Goal: Find contact information: Find contact information

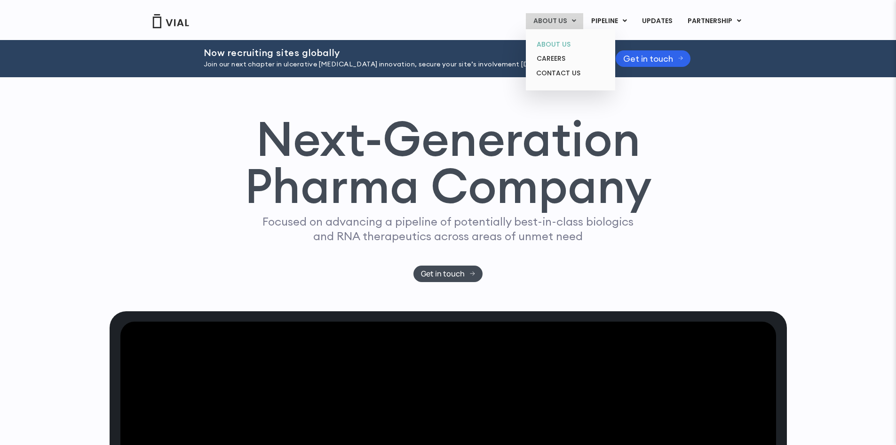
click at [573, 46] on link "ABOUT US" at bounding box center [570, 44] width 82 height 15
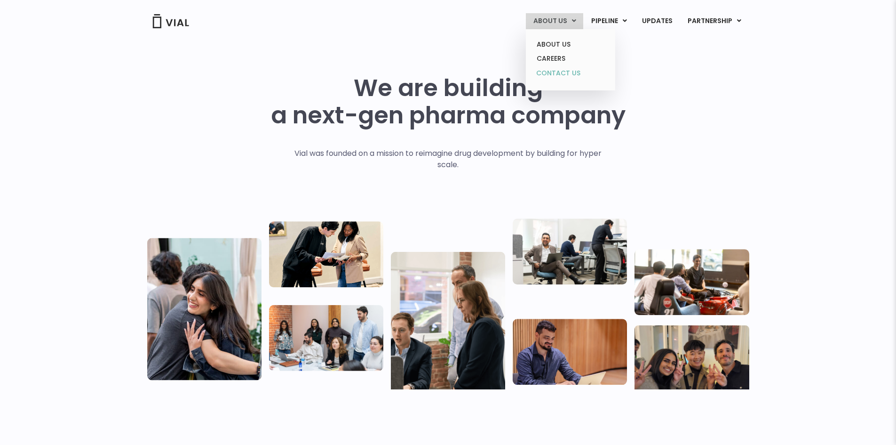
click at [569, 70] on link "CONTACT US" at bounding box center [570, 73] width 82 height 15
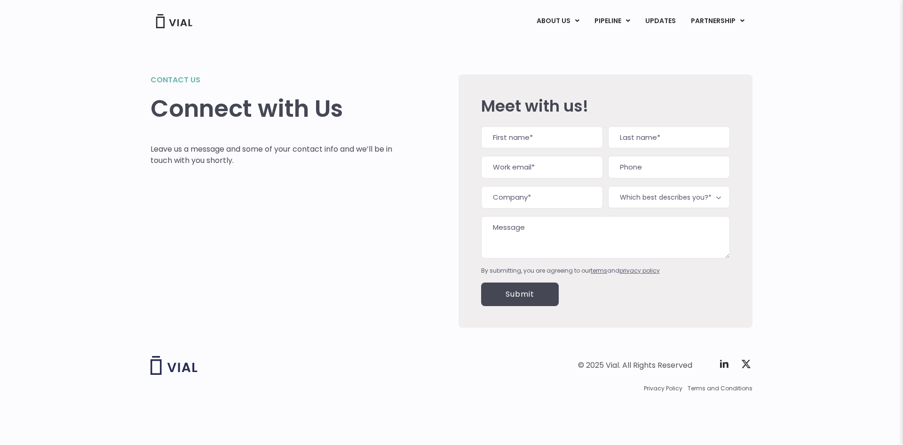
click at [183, 21] on img at bounding box center [174, 21] width 38 height 14
